Goal: Navigation & Orientation: Find specific page/section

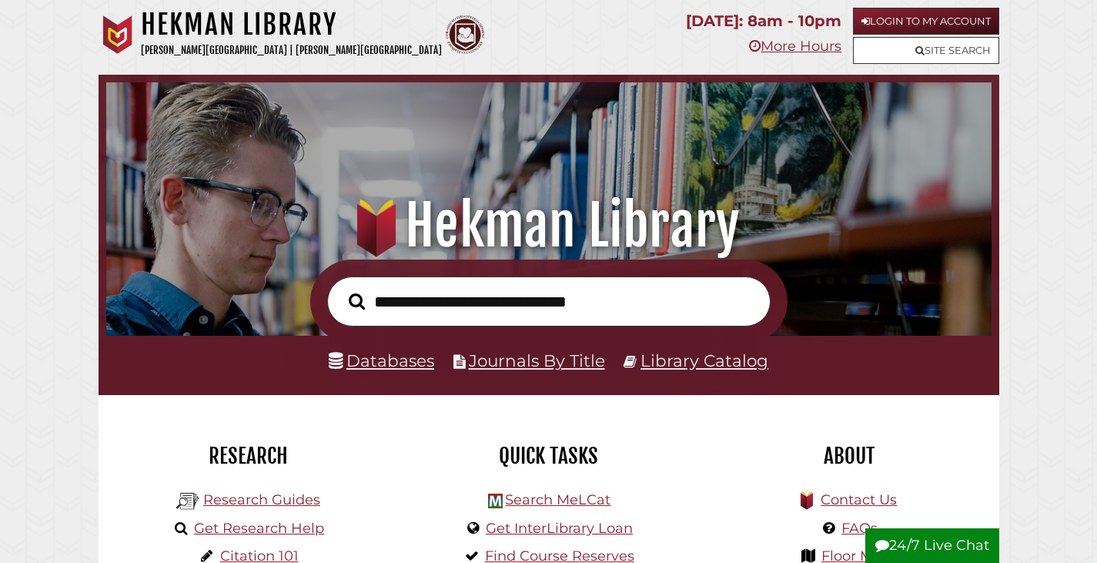
scroll to position [293, 878]
click at [379, 366] on link "Databases" at bounding box center [382, 360] width 106 height 20
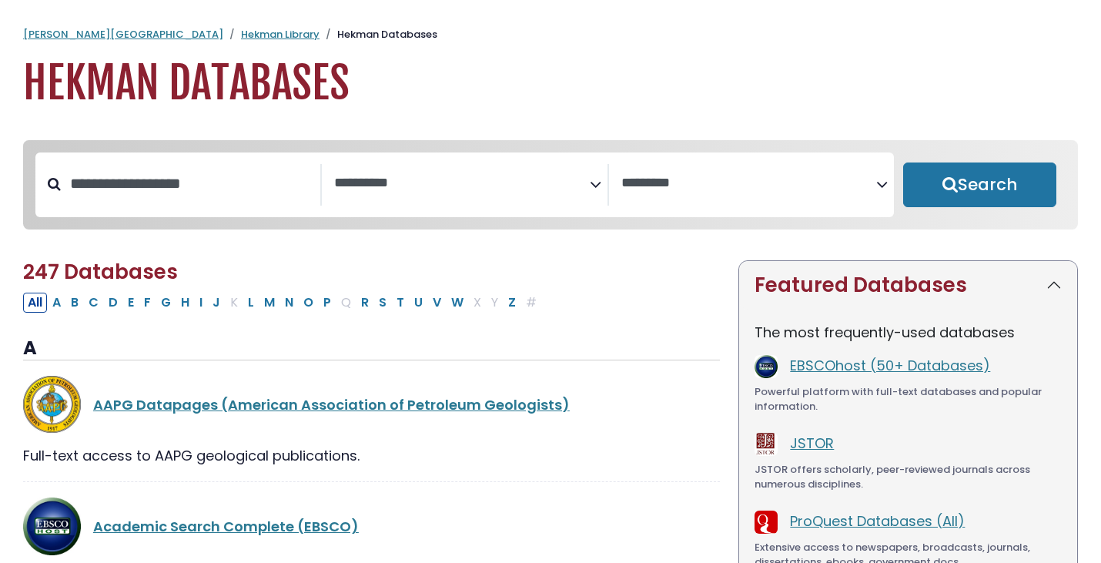
select select "Database Subject Filter"
select select "Database Vendors Filter"
click at [142, 534] on link "Academic Search Complete (EBSCO)" at bounding box center [226, 526] width 266 height 19
